Goal: Download file/media

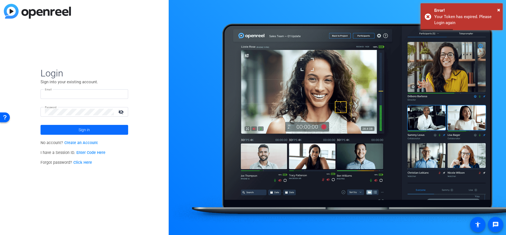
type input "sean_p_winslow@newyorklife.com"
click at [111, 133] on span at bounding box center [85, 129] width 88 height 13
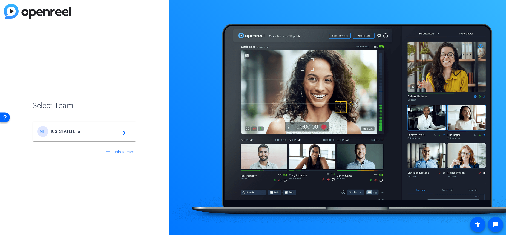
click at [104, 134] on div "NL New York Life navigate_next" at bounding box center [84, 131] width 94 height 11
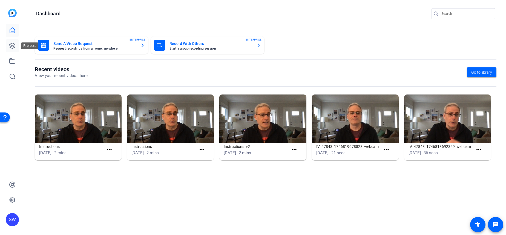
click at [18, 48] on link at bounding box center [12, 45] width 13 height 13
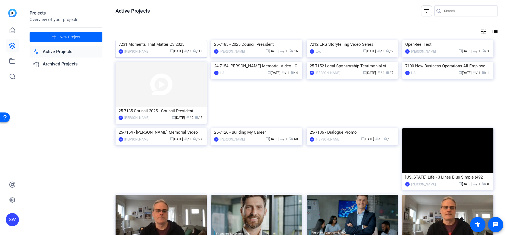
click at [149, 48] on div "7231 Moments That Matter Q3 2025" at bounding box center [160, 44] width 85 height 8
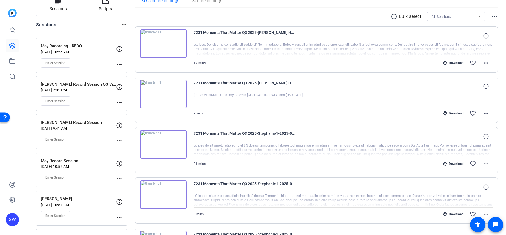
scroll to position [46, 0]
click at [485, 63] on mat-icon "more_horiz" at bounding box center [485, 62] width 7 height 7
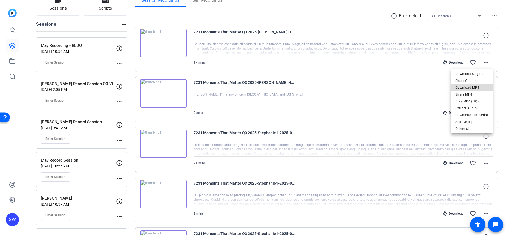
click at [477, 86] on span "Download MP4" at bounding box center [471, 87] width 33 height 7
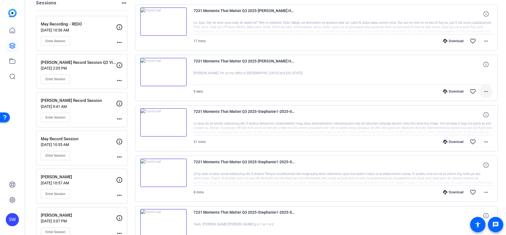
scroll to position [68, 0]
click at [484, 91] on mat-icon "more_horiz" at bounding box center [485, 91] width 7 height 7
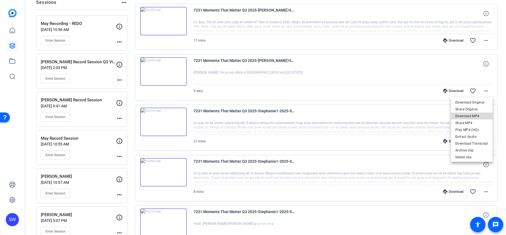
click at [479, 114] on span "Download MP4" at bounding box center [471, 116] width 33 height 7
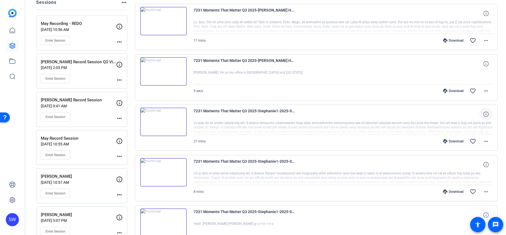
scroll to position [79, 0]
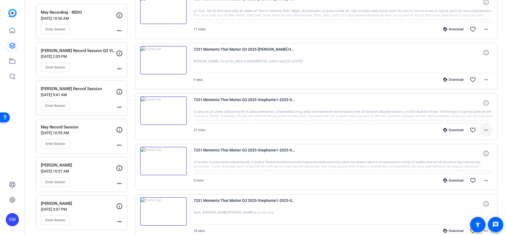
click at [487, 129] on mat-icon "more_horiz" at bounding box center [485, 130] width 7 height 7
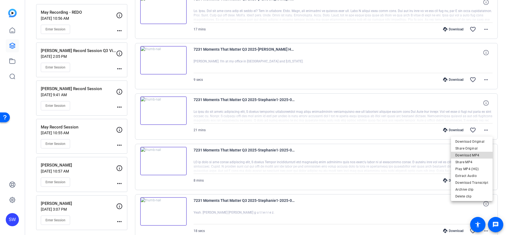
click at [474, 157] on span "Download MP4" at bounding box center [471, 155] width 33 height 7
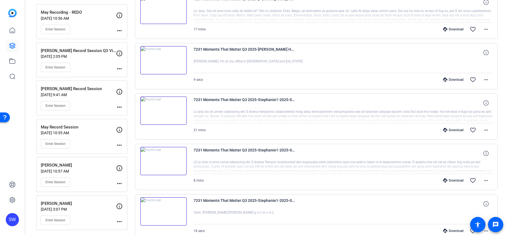
scroll to position [95, 0]
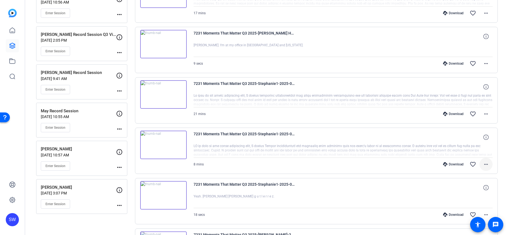
click at [482, 164] on mat-icon "more_horiz" at bounding box center [485, 164] width 7 height 7
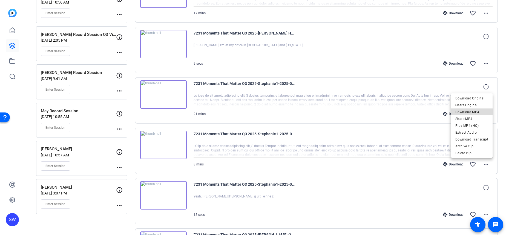
click at [477, 114] on span "Download MP4" at bounding box center [471, 112] width 33 height 7
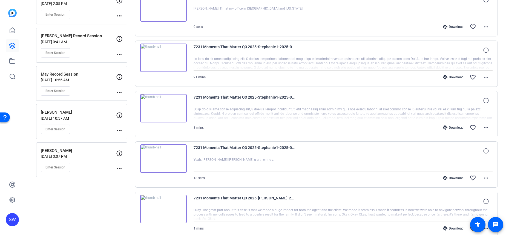
scroll to position [163, 0]
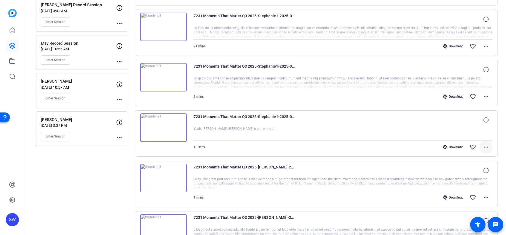
click at [487, 149] on mat-icon "more_horiz" at bounding box center [485, 147] width 7 height 7
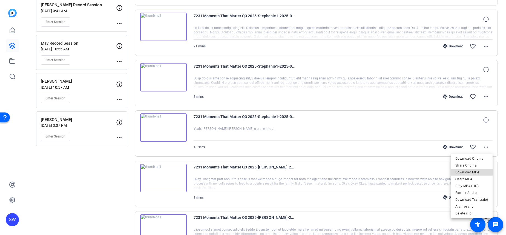
click at [479, 170] on span "Download MP4" at bounding box center [471, 172] width 33 height 7
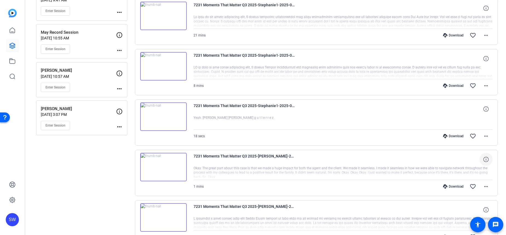
scroll to position [200, 0]
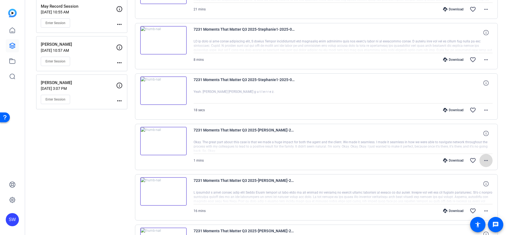
click at [486, 158] on mat-icon "more_horiz" at bounding box center [485, 160] width 7 height 7
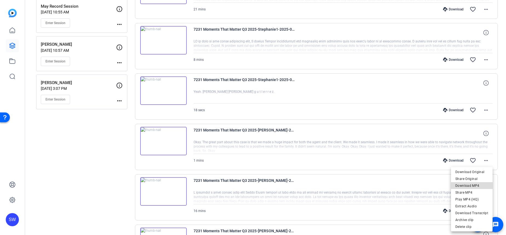
click at [479, 186] on span "Download MP4" at bounding box center [471, 185] width 33 height 7
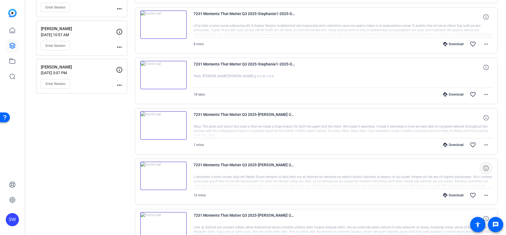
scroll to position [224, 0]
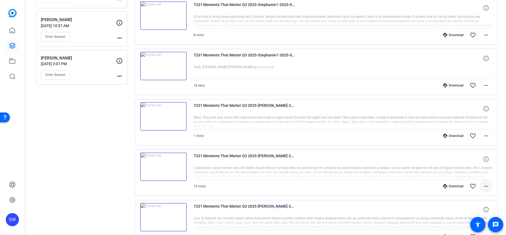
click at [486, 186] on mat-icon "more_horiz" at bounding box center [485, 186] width 7 height 7
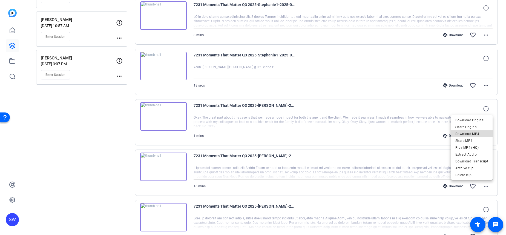
click at [476, 135] on span "Download MP4" at bounding box center [471, 134] width 33 height 7
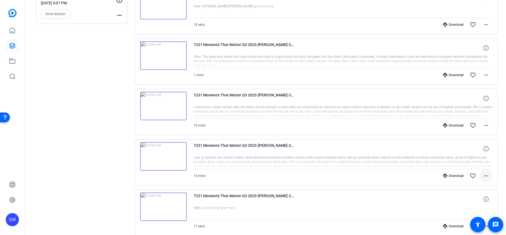
scroll to position [291, 0]
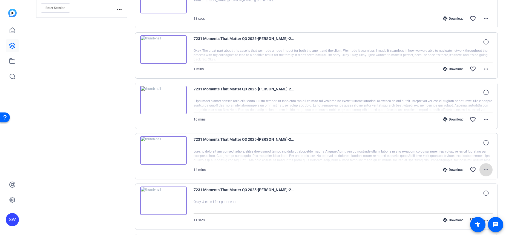
click at [486, 170] on mat-icon "more_horiz" at bounding box center [485, 169] width 7 height 7
click at [475, 117] on span "Download MP4" at bounding box center [471, 117] width 33 height 7
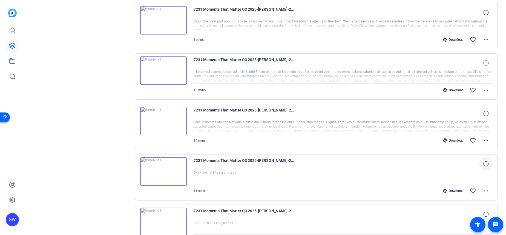
scroll to position [335, 0]
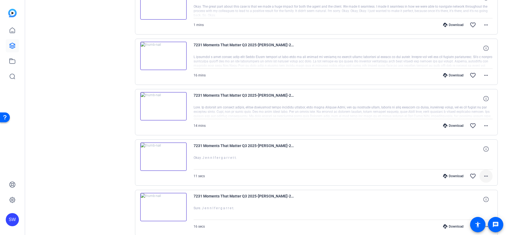
click at [486, 176] on mat-icon "more_horiz" at bounding box center [485, 176] width 7 height 7
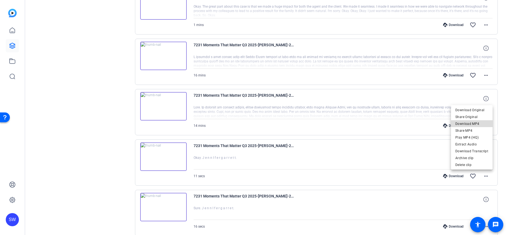
click at [475, 122] on span "Download MP4" at bounding box center [471, 123] width 33 height 7
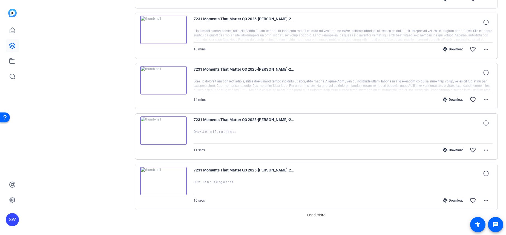
scroll to position [371, 0]
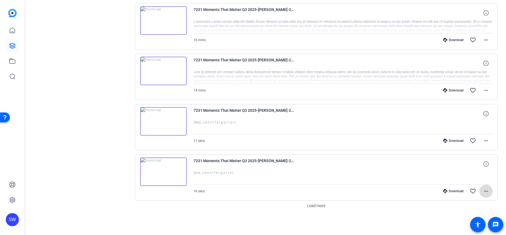
click at [482, 189] on mat-icon "more_horiz" at bounding box center [485, 191] width 7 height 7
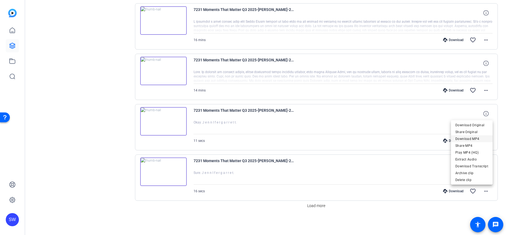
click at [479, 138] on span "Download MP4" at bounding box center [471, 138] width 33 height 7
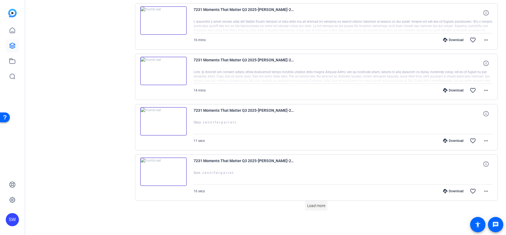
click at [312, 205] on span "Load more" at bounding box center [316, 206] width 18 height 6
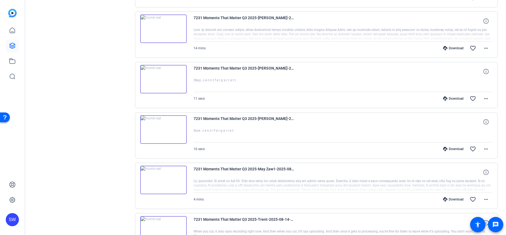
scroll to position [422, 0]
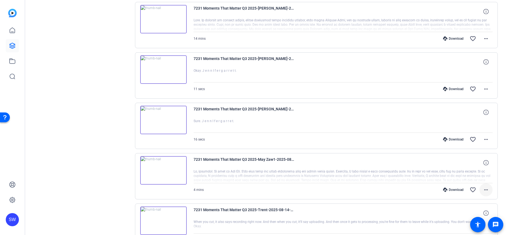
click at [486, 189] on mat-icon "more_horiz" at bounding box center [485, 189] width 7 height 7
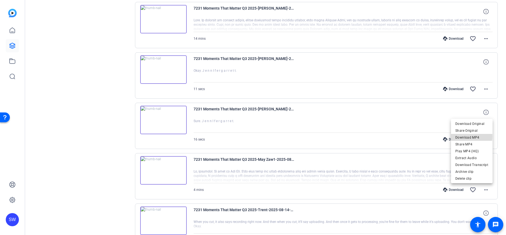
click at [470, 136] on span "Download MP4" at bounding box center [471, 137] width 33 height 7
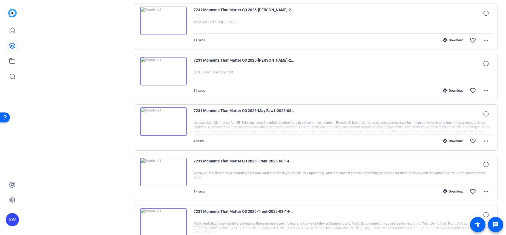
scroll to position [470, 0]
click at [484, 193] on mat-icon "more_horiz" at bounding box center [485, 192] width 7 height 7
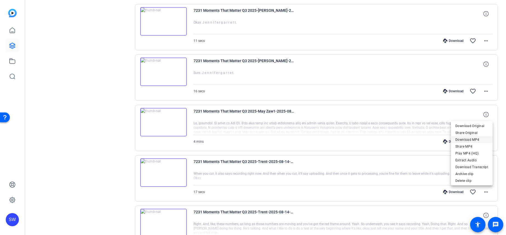
click at [473, 138] on span "Download MP4" at bounding box center [471, 139] width 33 height 7
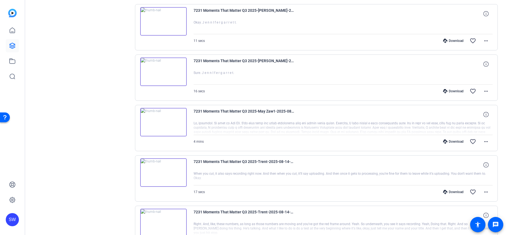
scroll to position [512, 0]
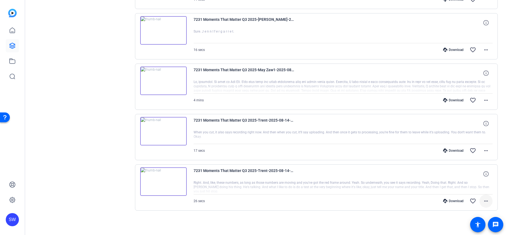
click at [485, 200] on mat-icon "more_horiz" at bounding box center [485, 201] width 7 height 7
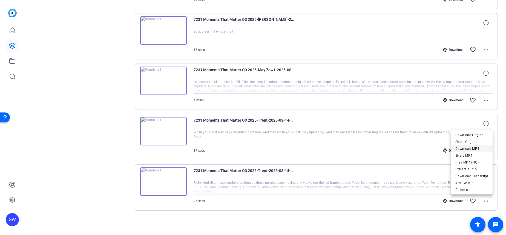
click at [478, 147] on span "Download MP4" at bounding box center [471, 148] width 33 height 7
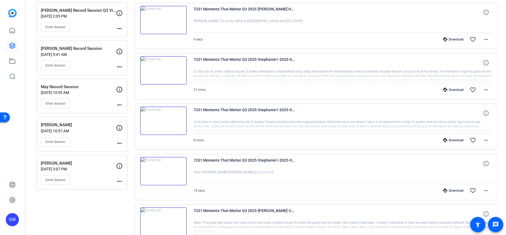
scroll to position [0, 0]
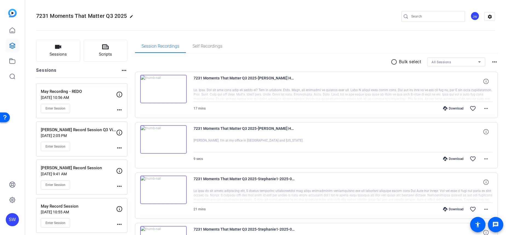
click at [215, 60] on div "radio_button_unchecked Bulk select All Sessions more_horiz" at bounding box center [316, 61] width 363 height 9
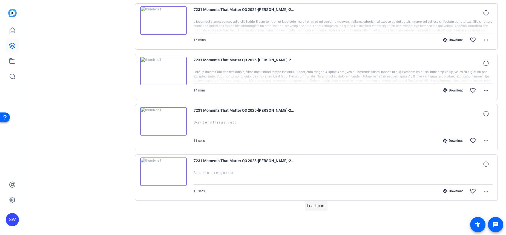
click at [313, 206] on span "Load more" at bounding box center [316, 206] width 18 height 6
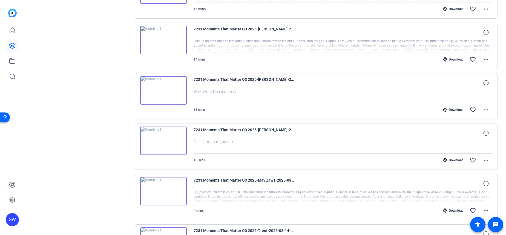
scroll to position [453, 0]
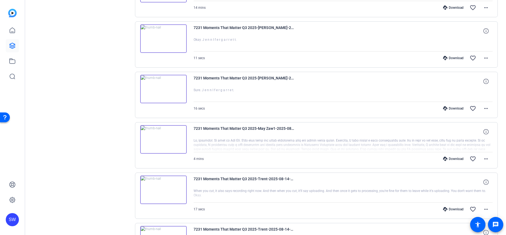
click at [380, 145] on div at bounding box center [342, 145] width 299 height 14
click at [227, 138] on div at bounding box center [342, 145] width 299 height 14
drag, startPoint x: 273, startPoint y: 128, endPoint x: 258, endPoint y: 128, distance: 14.8
click at [258, 128] on span "7231 Moments That Matter Q3 2025-May Zaw1-2025-08-21-12-15-18-689-0" at bounding box center [243, 131] width 101 height 13
copy span "May Zaw"
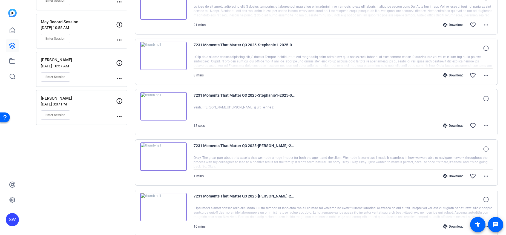
scroll to position [0, 0]
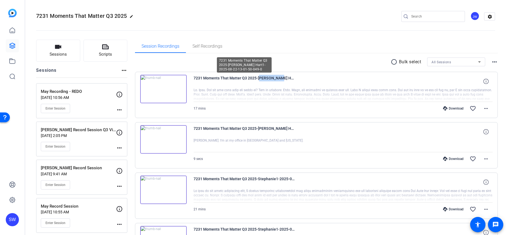
drag, startPoint x: 277, startPoint y: 77, endPoint x: 258, endPoint y: 79, distance: 19.2
click at [257, 79] on span "7231 Moments That Matter Q3 2025-[PERSON_NAME] Hart1-2025-08-22-13-01-50-049-0" at bounding box center [243, 81] width 101 height 13
copy span "[PERSON_NAME]"
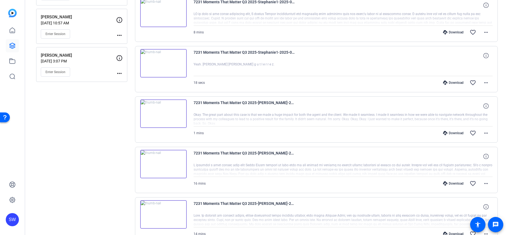
scroll to position [235, 0]
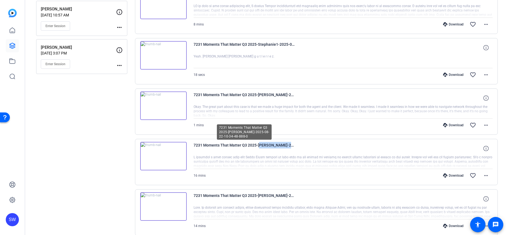
drag, startPoint x: 285, startPoint y: 145, endPoint x: 262, endPoint y: 146, distance: 22.2
click at [258, 145] on span "7231 Moments That Matter Q3 2025-[PERSON_NAME]-2025-08-22-10-34-48-888-0" at bounding box center [243, 148] width 101 height 13
copy span "[PERSON_NAME]"
